Goal: Transaction & Acquisition: Purchase product/service

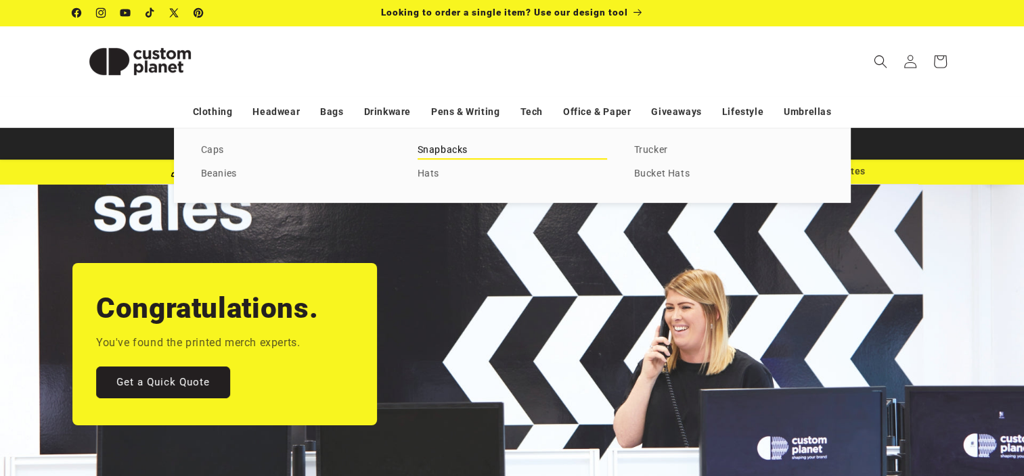
click at [436, 150] on link "Snapbacks" at bounding box center [511, 150] width 189 height 18
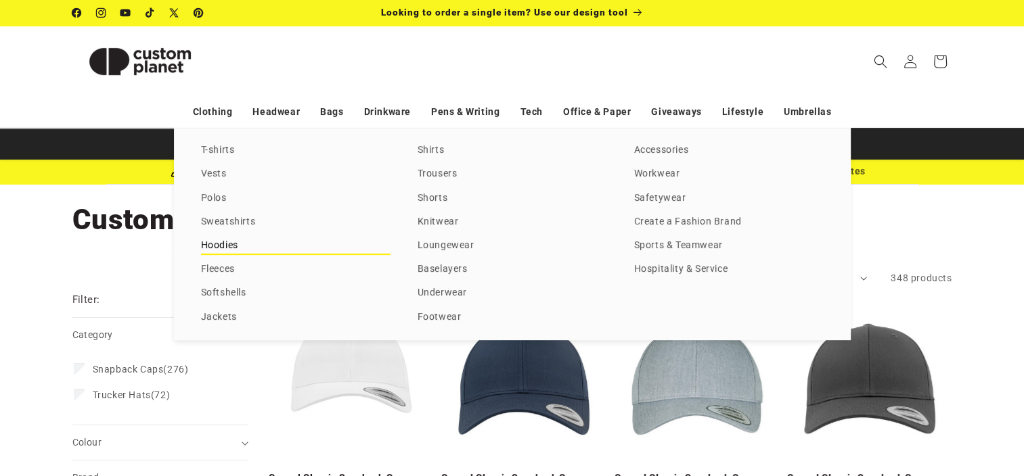
click at [227, 252] on link "Hoodies" at bounding box center [295, 246] width 189 height 18
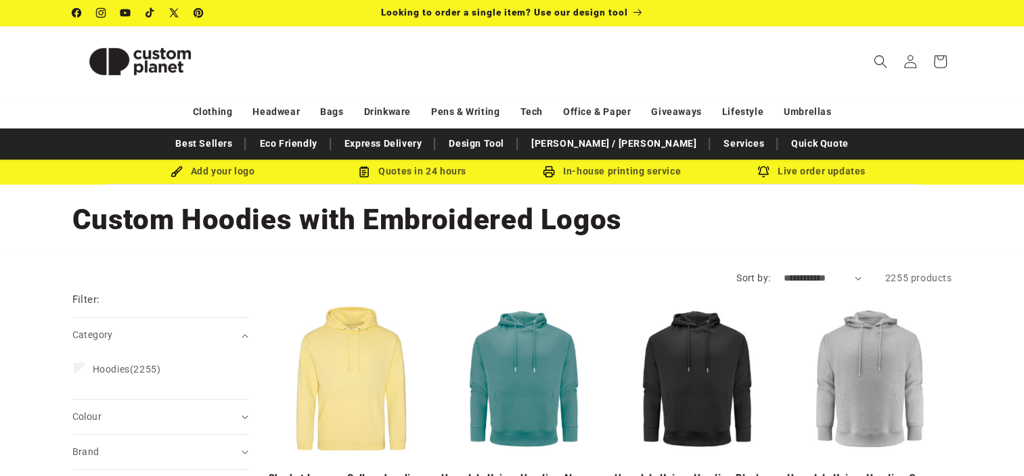
click at [800, 279] on select "**********" at bounding box center [822, 278] width 78 height 14
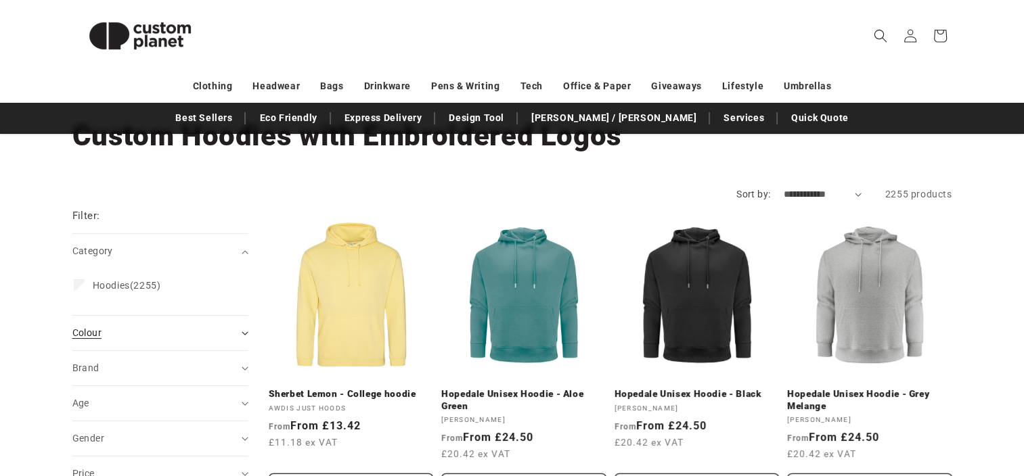
click at [183, 338] on div "Colour (0)" at bounding box center [154, 333] width 164 height 14
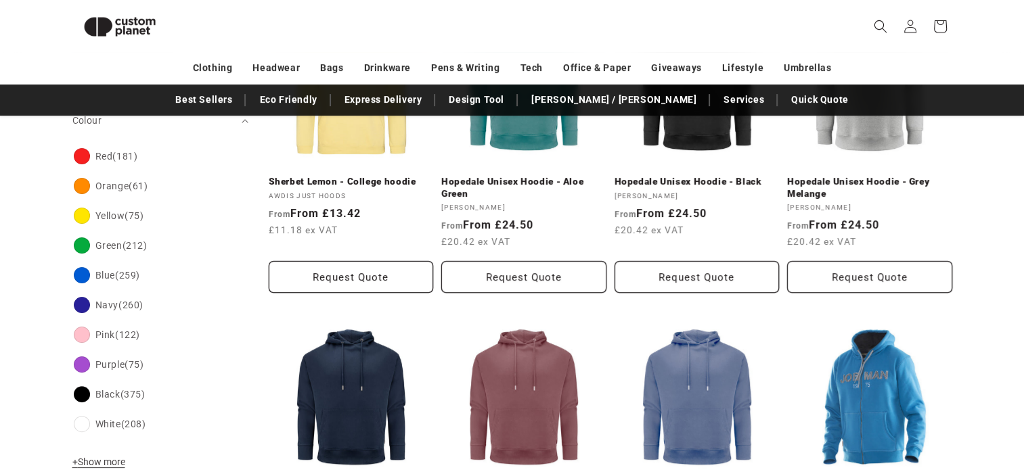
scroll to position [280, 0]
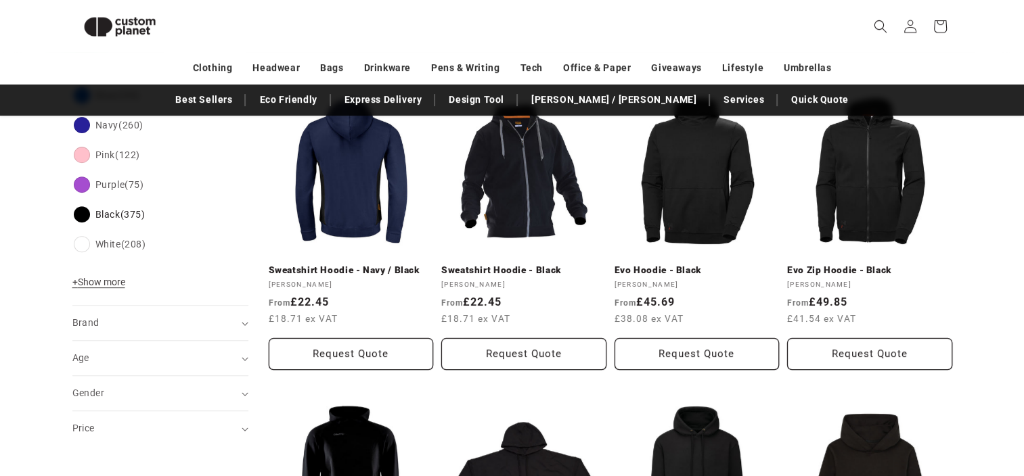
scroll to position [493, 0]
click at [120, 327] on div "Brand (0)" at bounding box center [154, 322] width 164 height 14
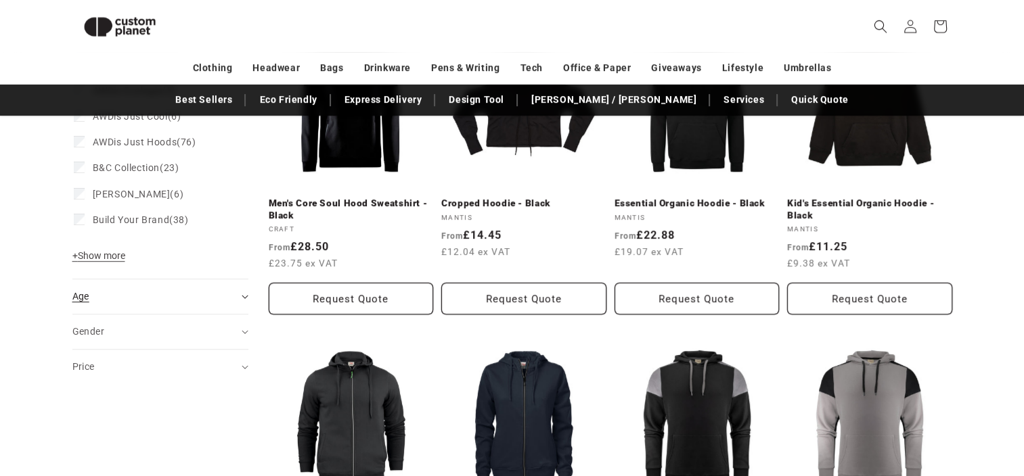
scroll to position [882, 0]
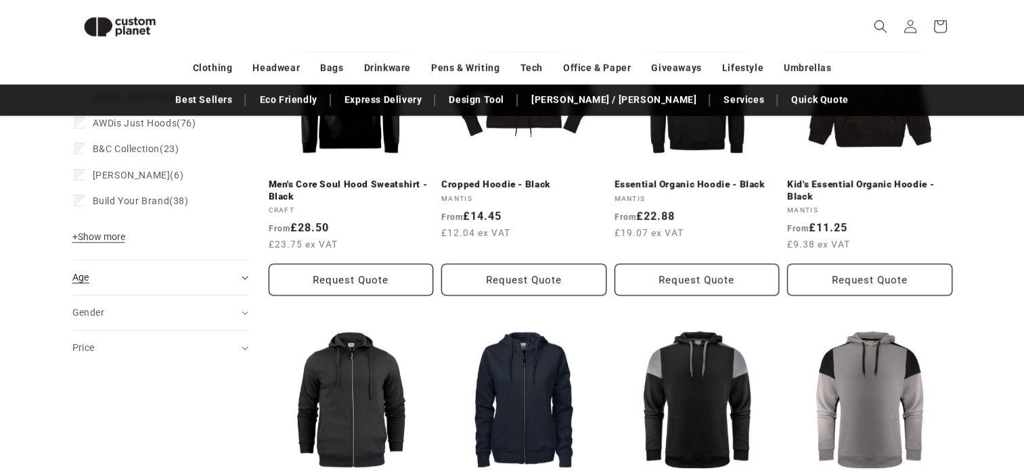
click at [130, 281] on div "Age (0)" at bounding box center [154, 278] width 164 height 14
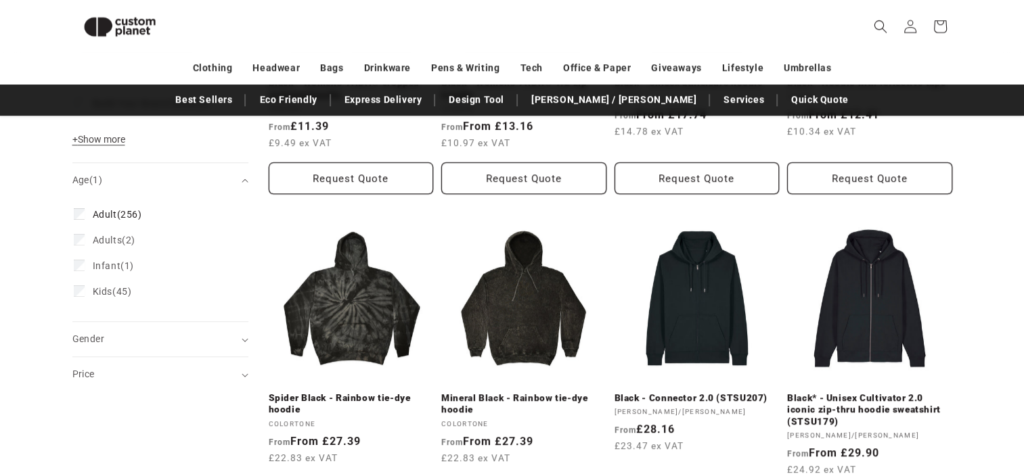
scroll to position [1036, 0]
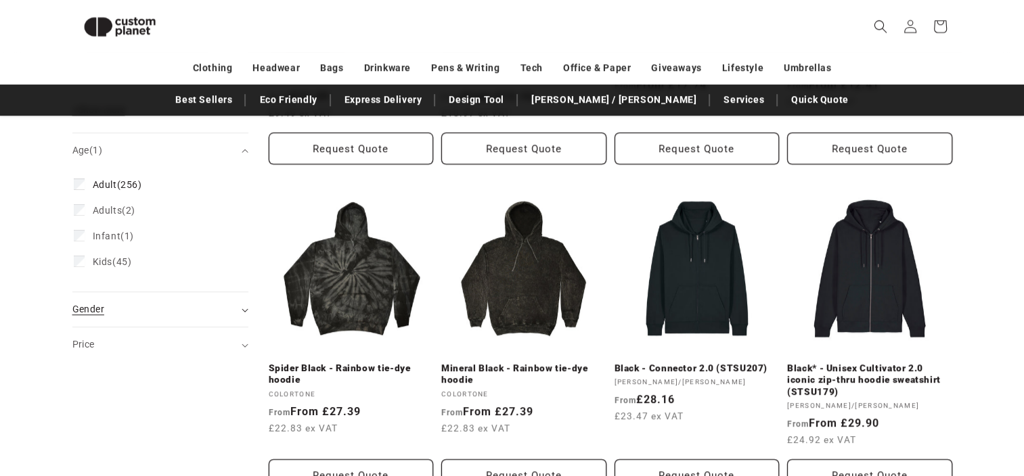
click at [116, 311] on div "Gender (0)" at bounding box center [154, 309] width 164 height 14
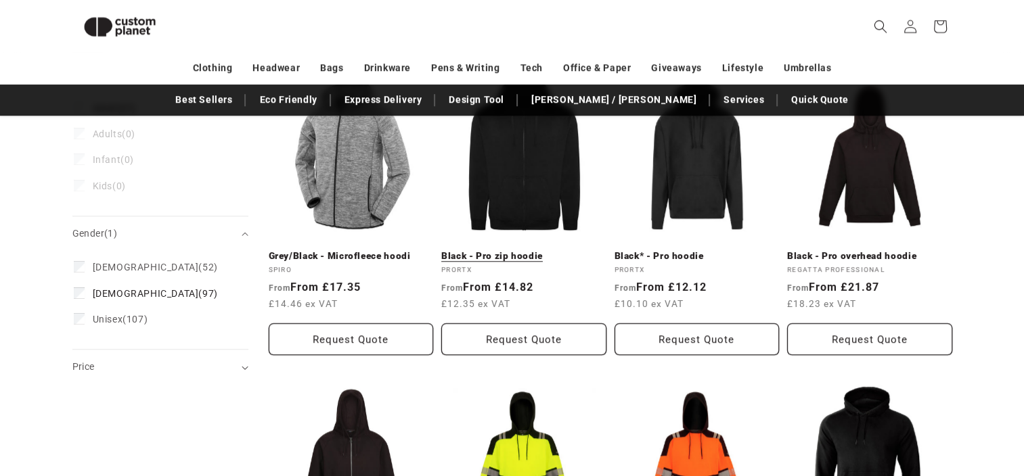
scroll to position [1020, 0]
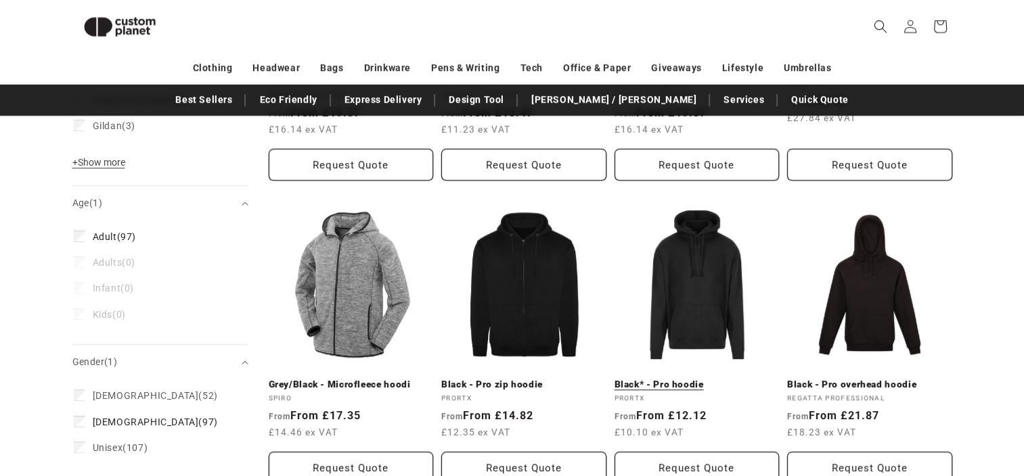
click at [679, 379] on link "Black* - Pro hoodie" at bounding box center [696, 385] width 165 height 12
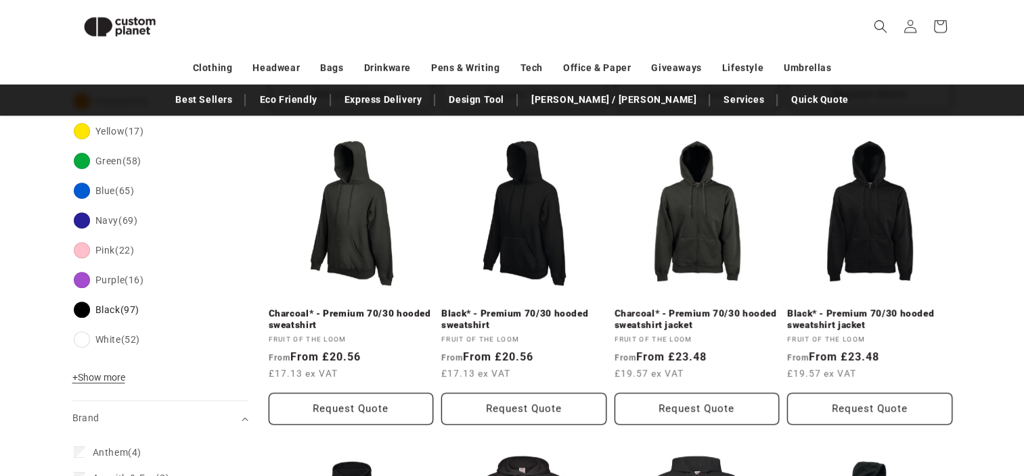
scroll to position [465, 0]
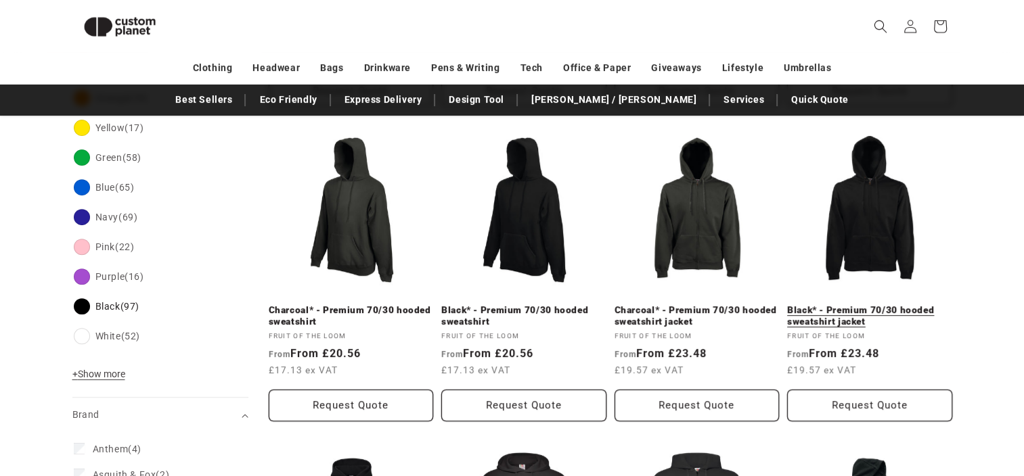
click at [850, 304] on link "Black* - Premium 70/30 hooded sweatshirt jacket" at bounding box center [869, 316] width 165 height 24
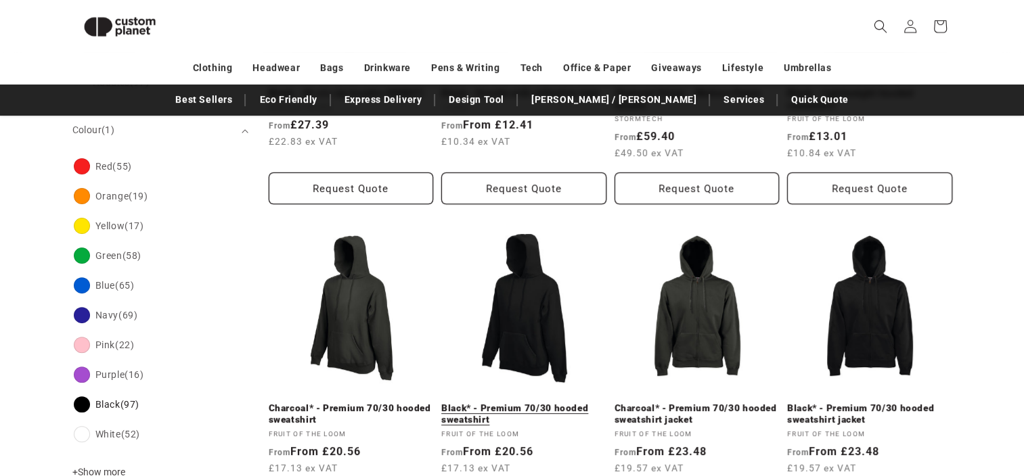
scroll to position [367, 0]
click at [530, 402] on link "Black* - Premium 70/30 hooded sweatshirt" at bounding box center [523, 414] width 165 height 24
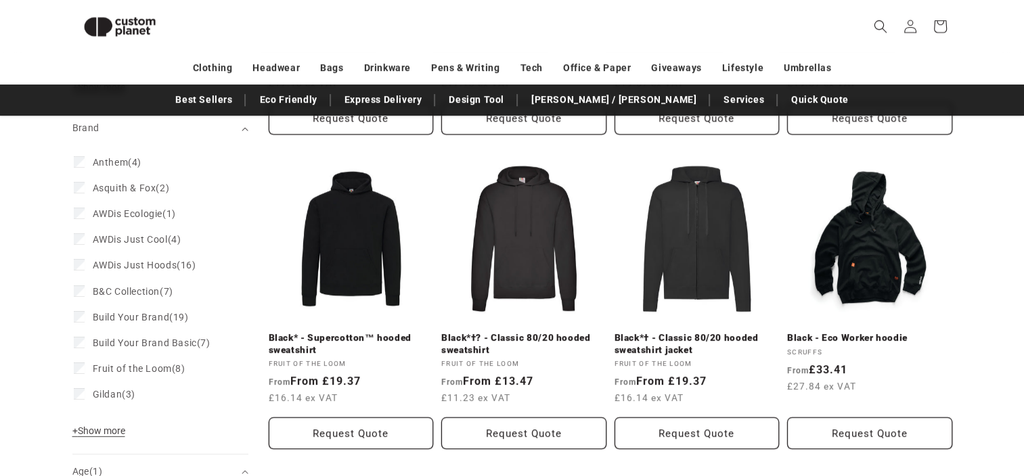
scroll to position [752, 0]
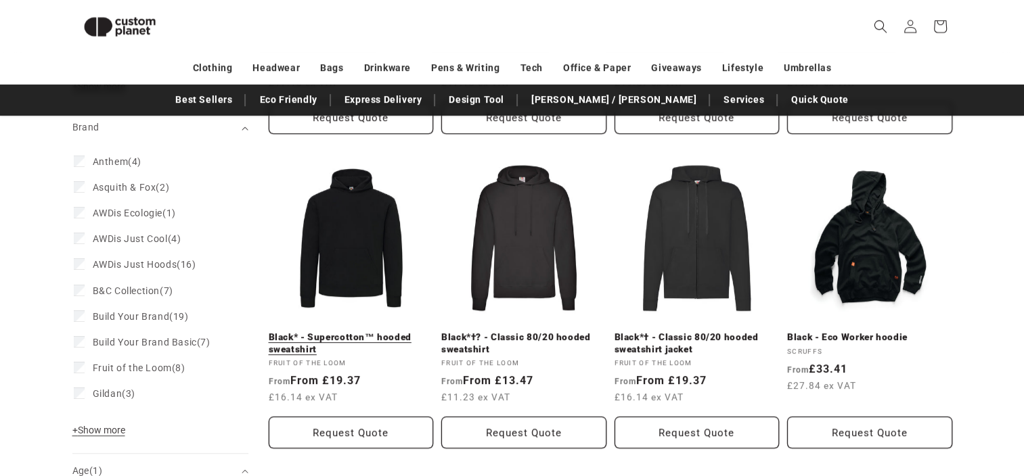
click at [351, 331] on link "Black* - Supercotton™ hooded sweatshirt" at bounding box center [351, 343] width 165 height 24
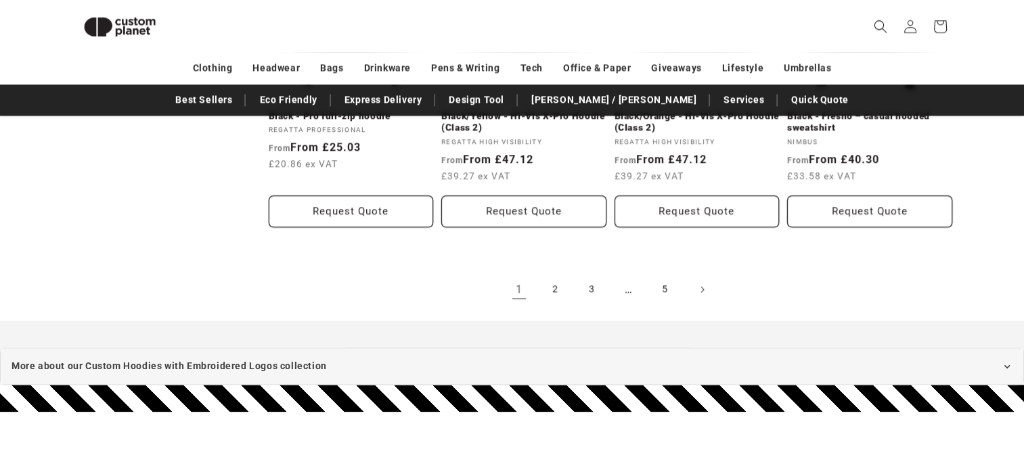
scroll to position [1593, 0]
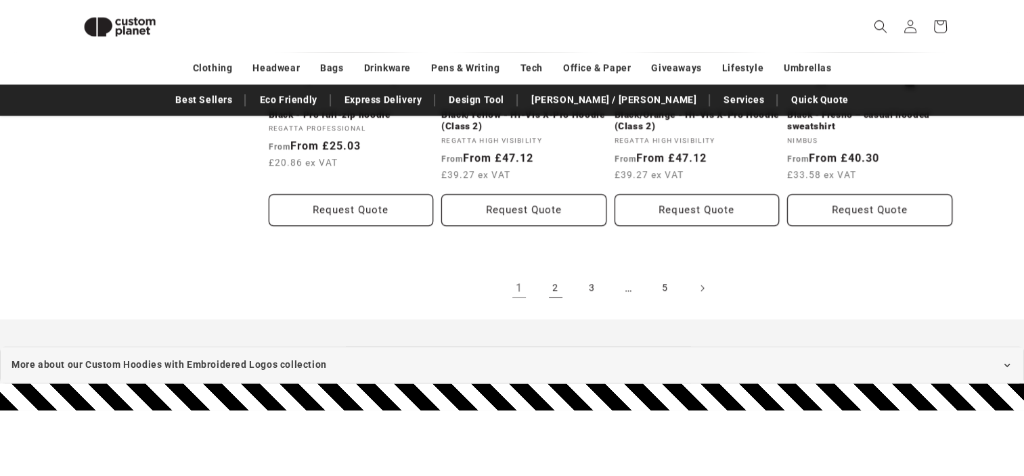
click at [557, 288] on link "2" at bounding box center [556, 288] width 30 height 30
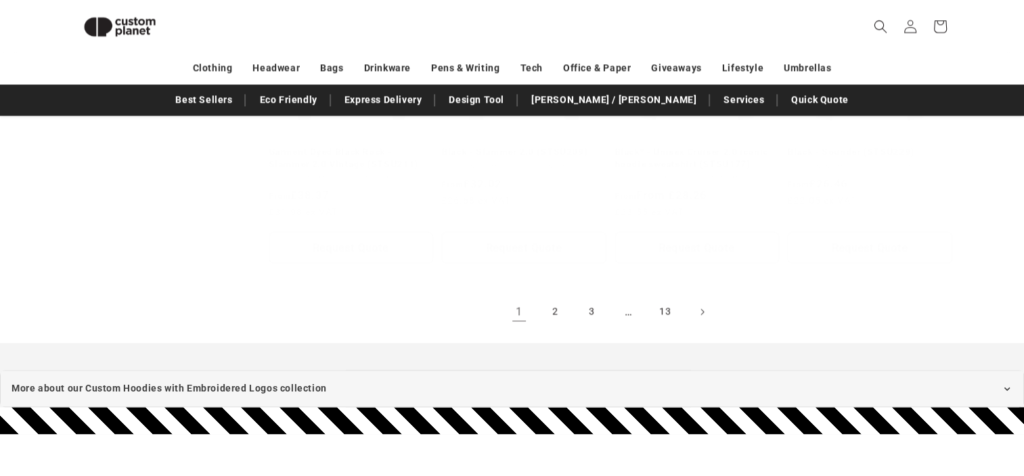
scroll to position [1036, 0]
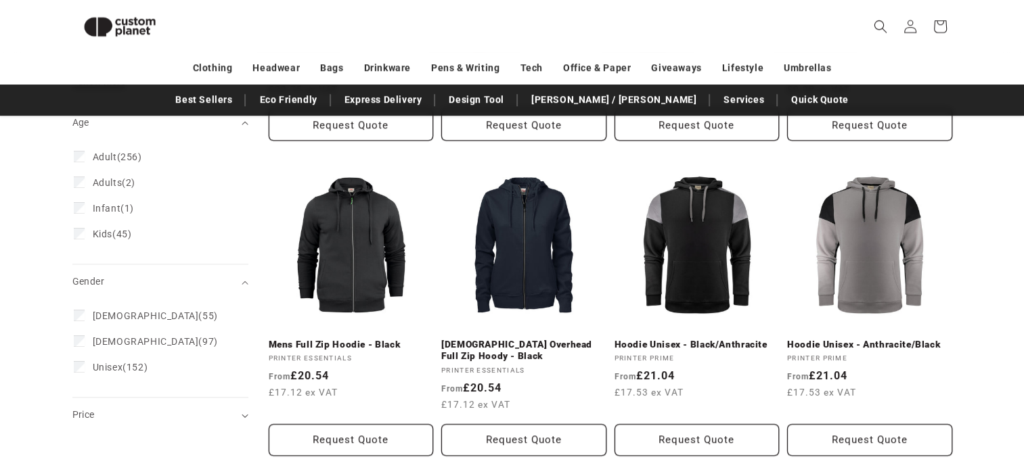
scroll to position [882, 0]
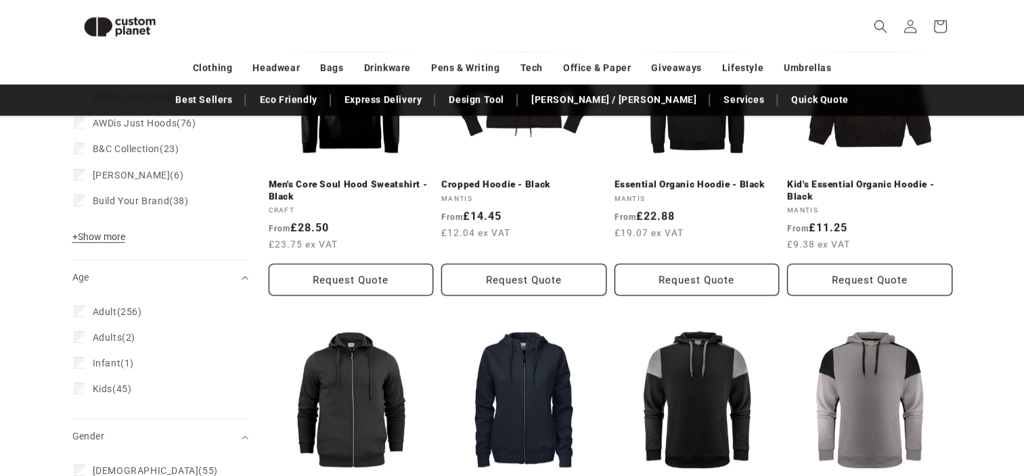
scroll to position [280, 0]
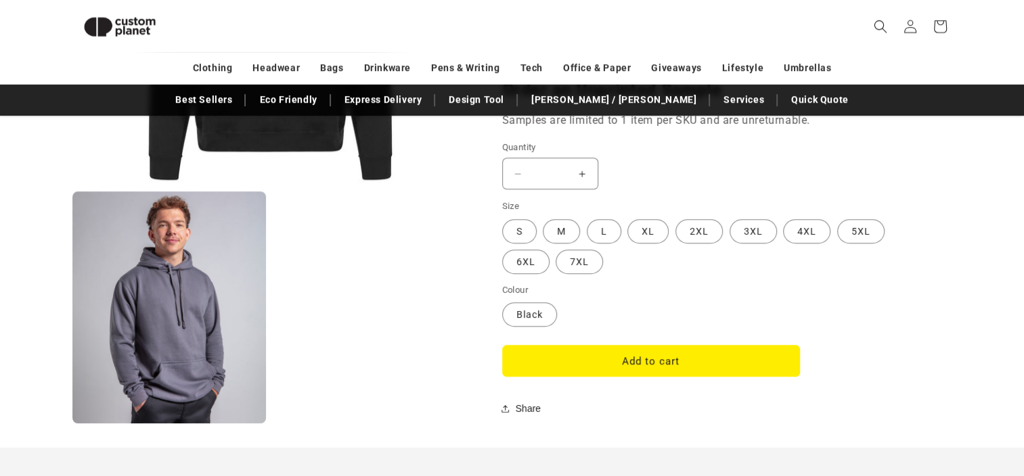
scroll to position [1088, 0]
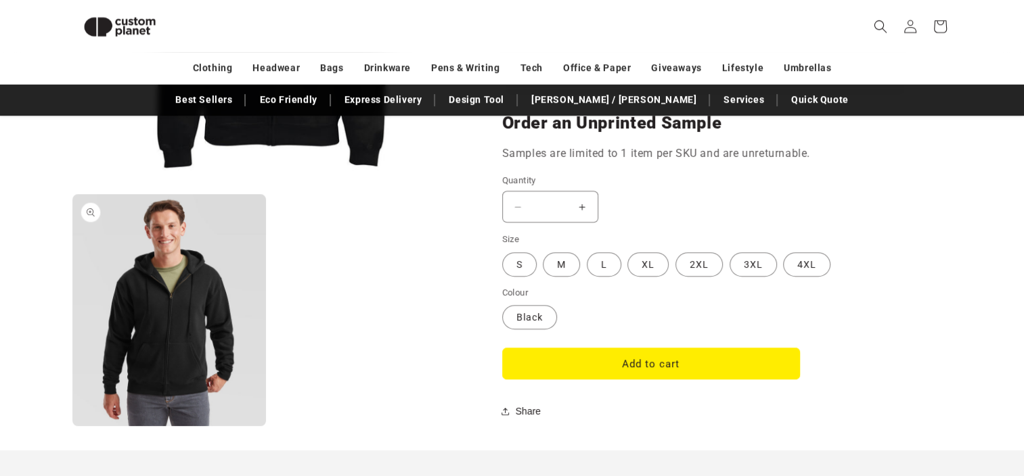
scroll to position [1093, 0]
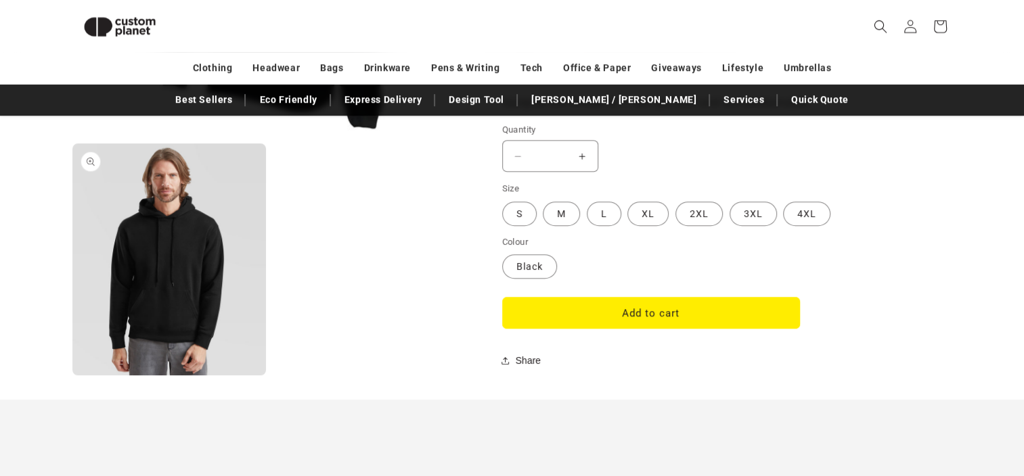
scroll to position [1134, 0]
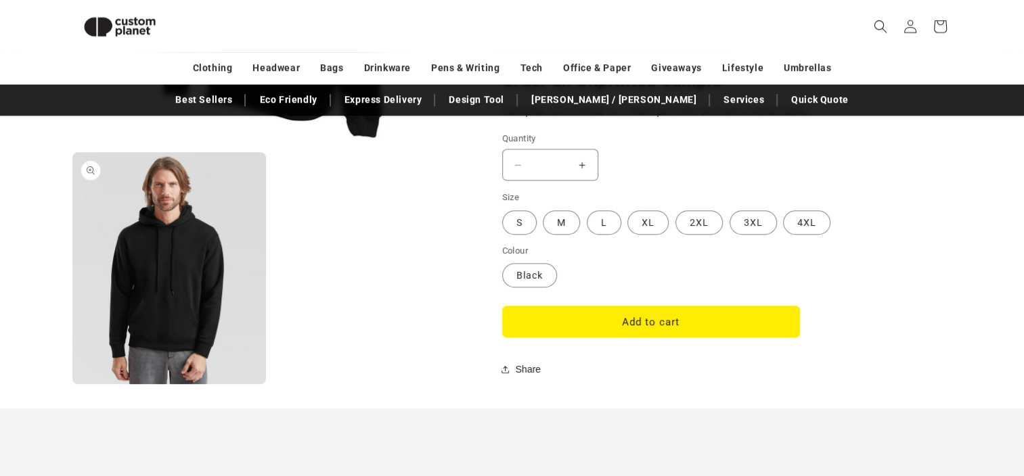
click at [72, 384] on button "Open media 2 in modal" at bounding box center [72, 384] width 0 height 0
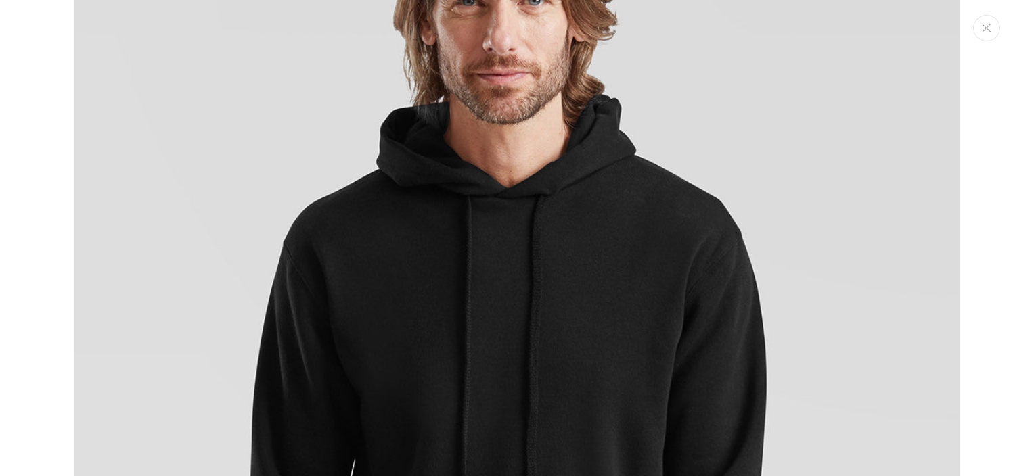
scroll to position [1053, 0]
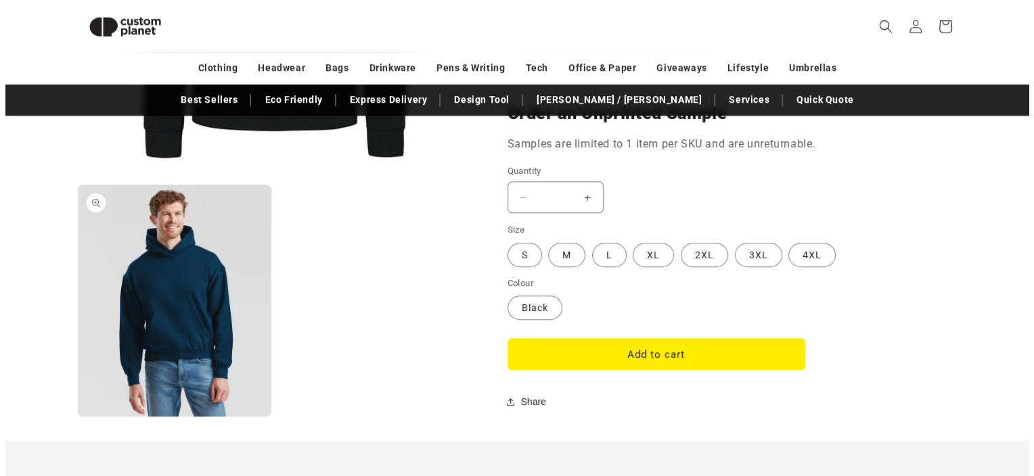
scroll to position [1128, 0]
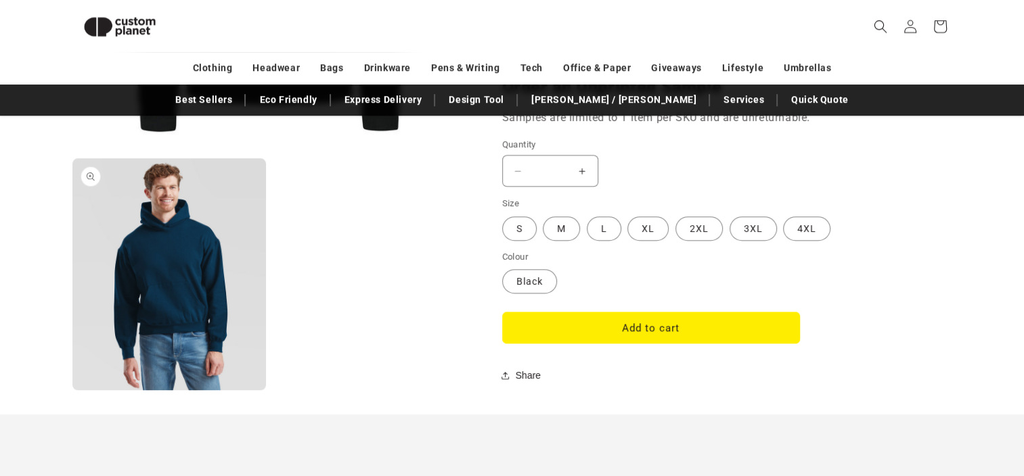
click at [72, 390] on button "Open media 2 in modal" at bounding box center [72, 390] width 0 height 0
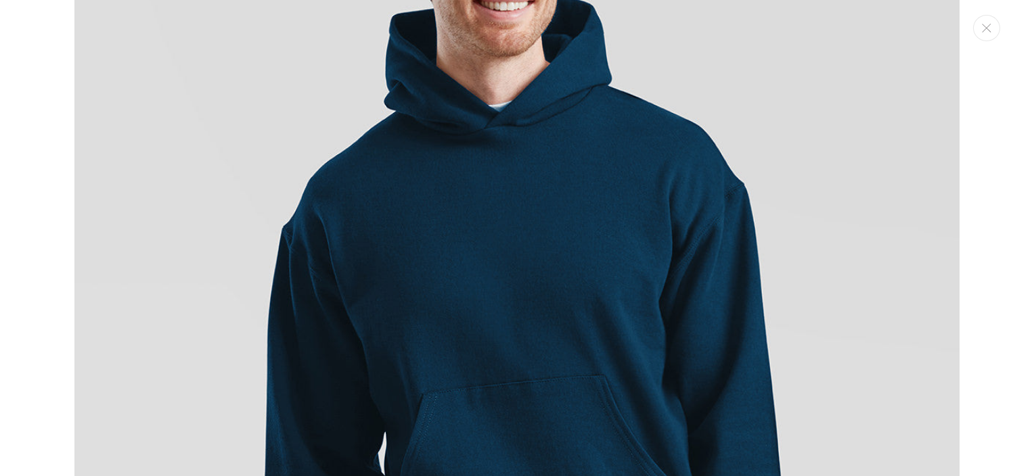
scroll to position [1098, 0]
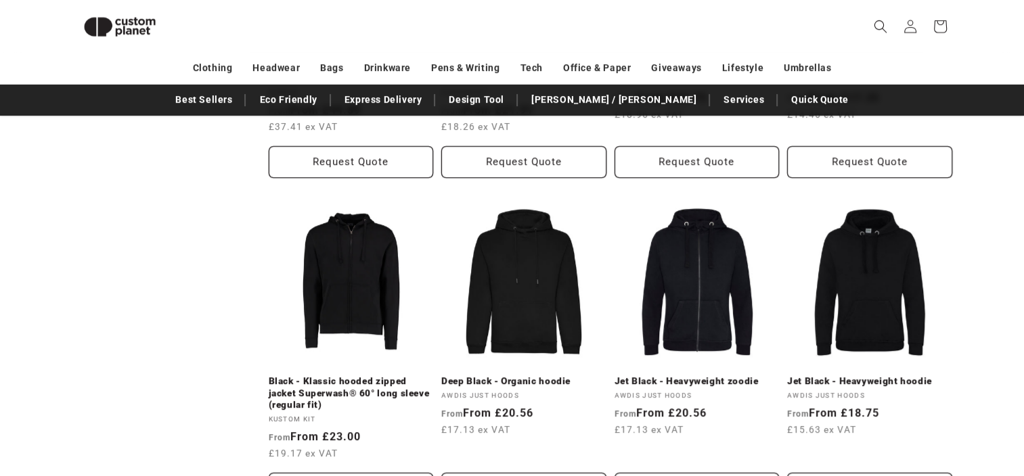
scroll to position [709, 0]
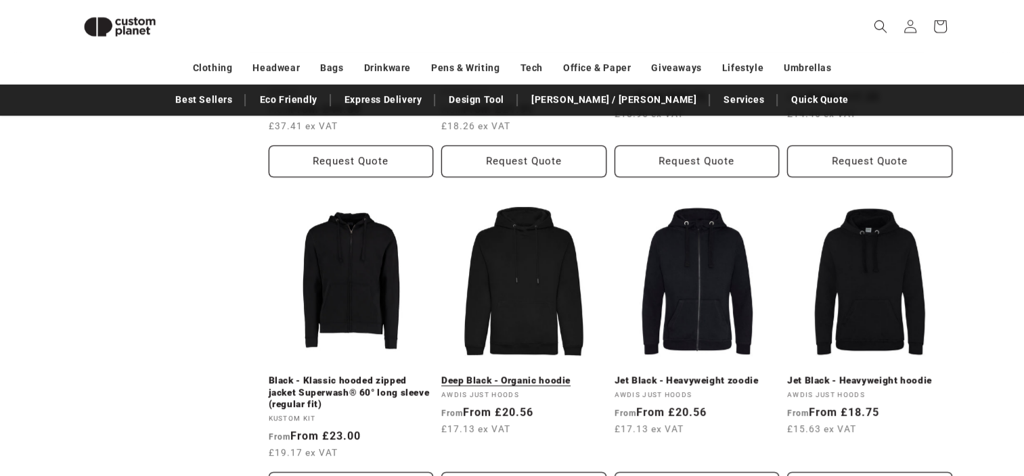
click at [518, 375] on link "Deep Black - Organic hoodie" at bounding box center [523, 381] width 165 height 12
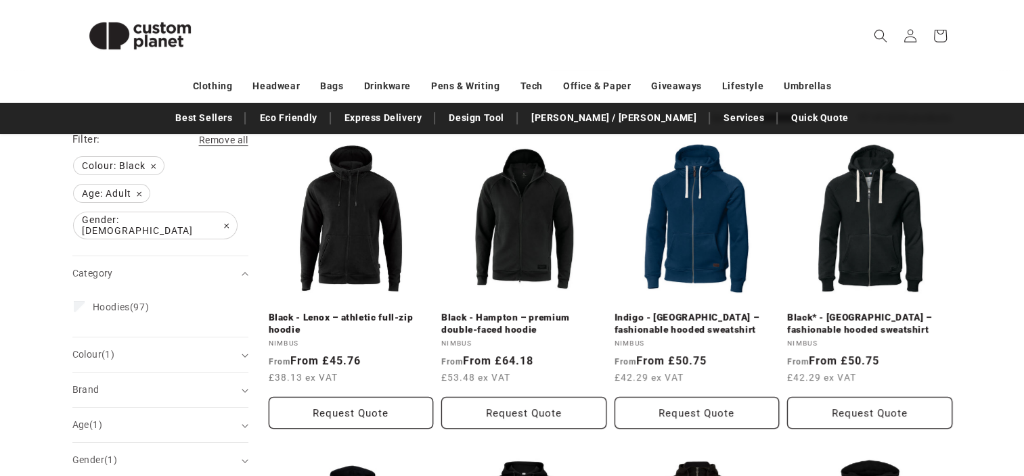
scroll to position [0, 0]
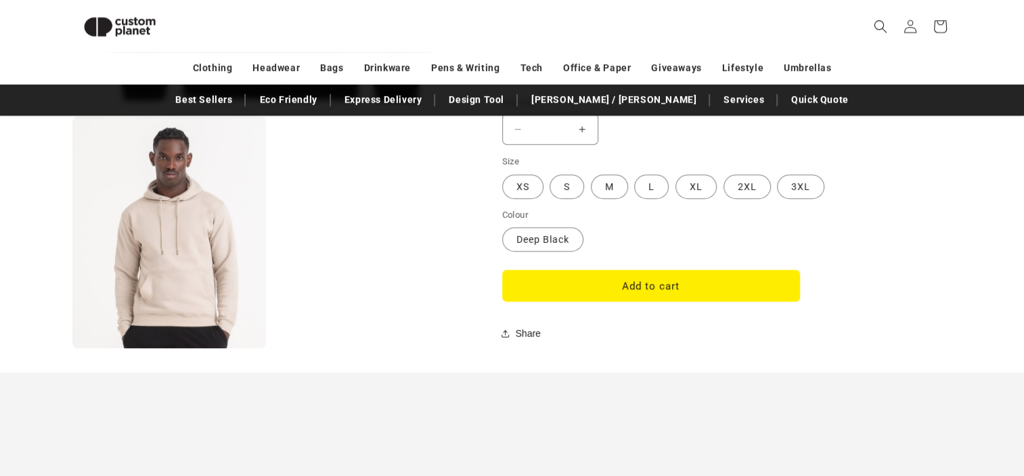
scroll to position [1135, 0]
